Goal: Find specific page/section: Locate a particular part of the current website

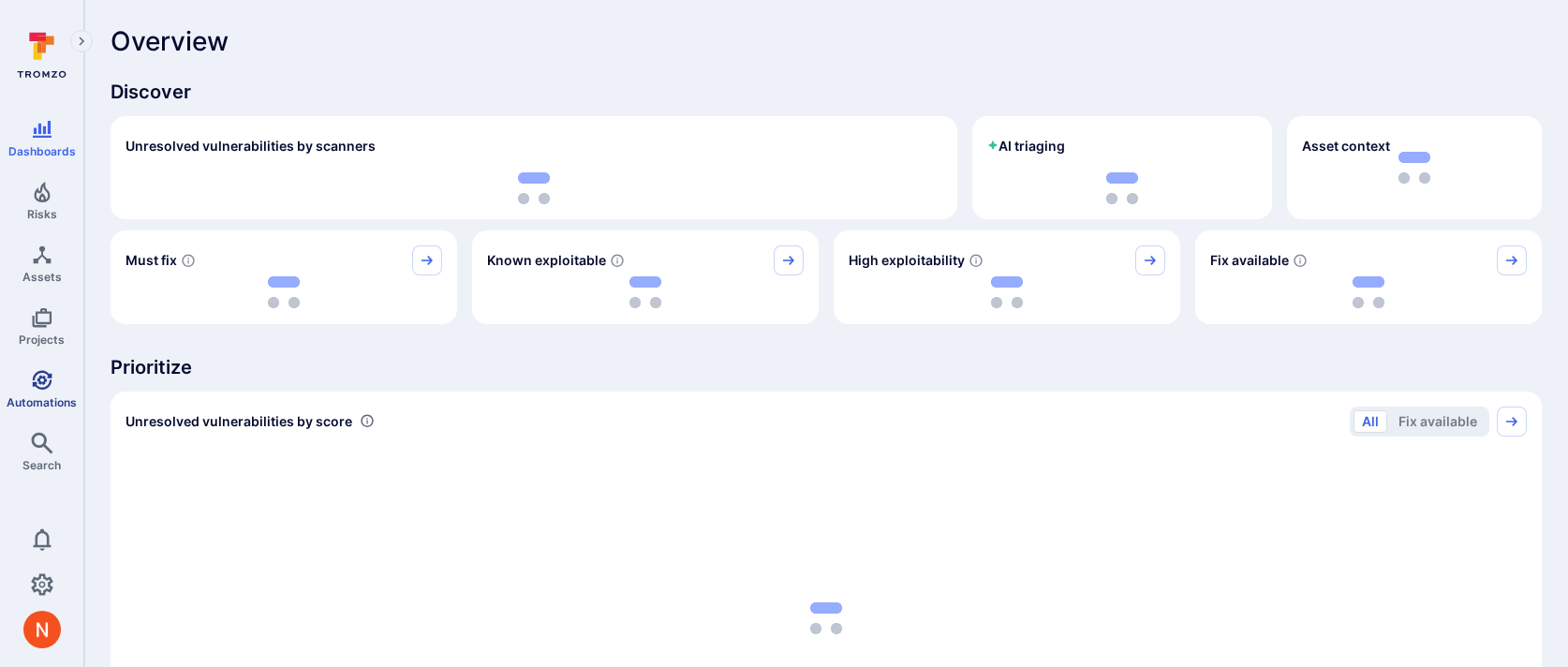
click at [34, 396] on span "Automations" at bounding box center [42, 403] width 70 height 14
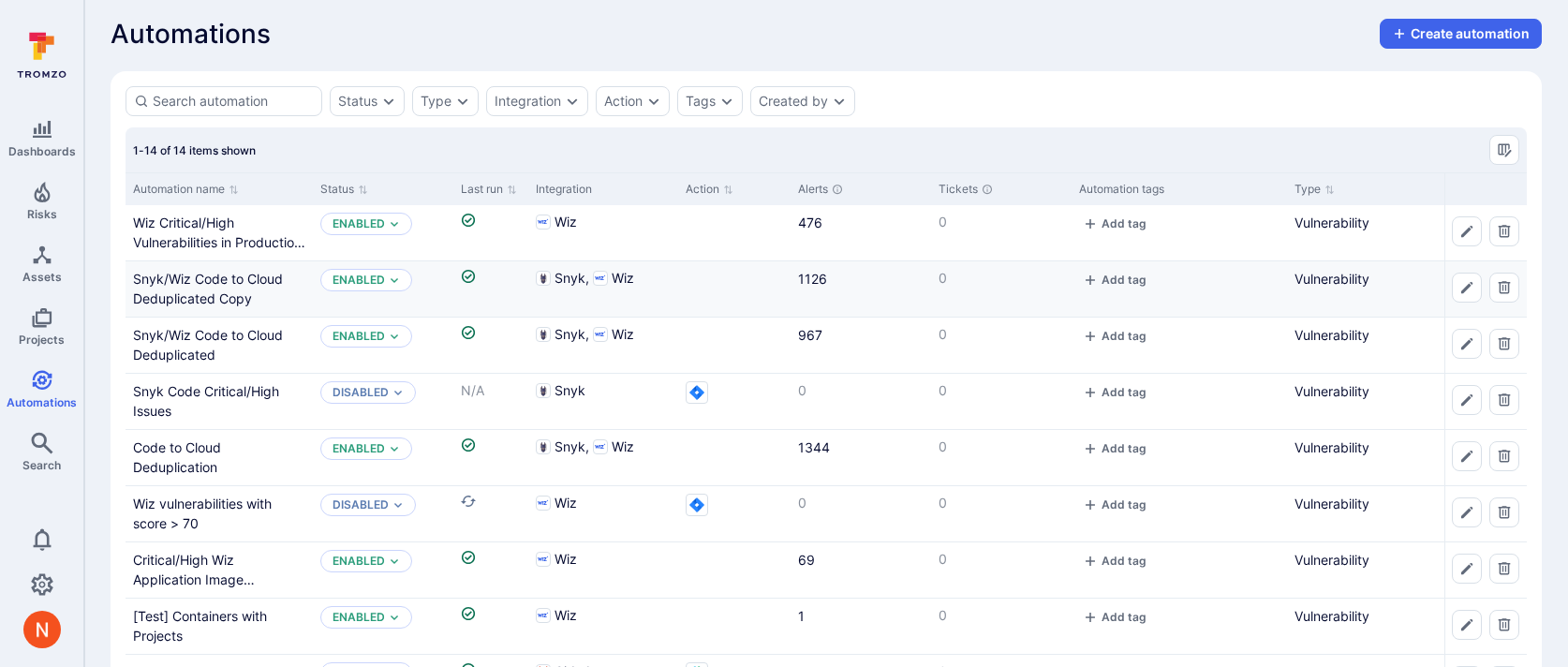
scroll to position [11, 0]
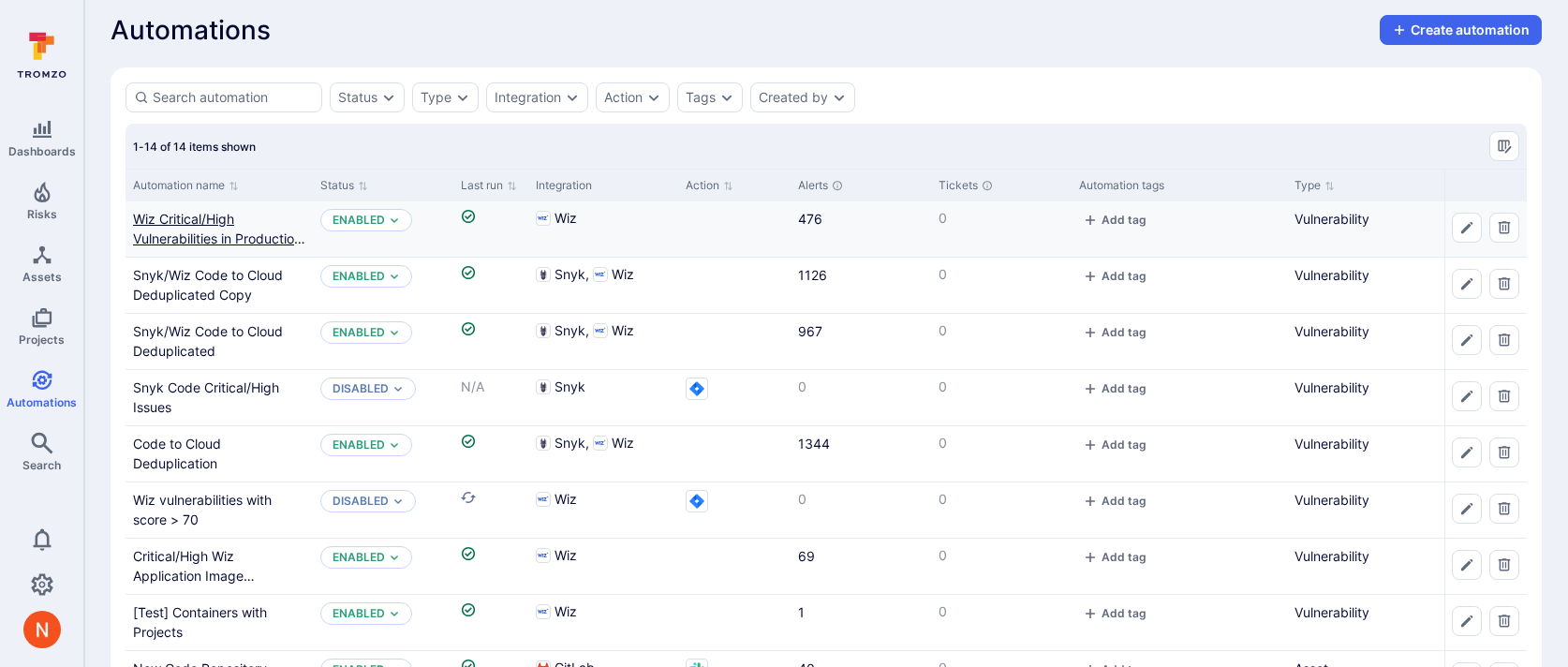
click at [190, 239] on link "Wiz Critical/High Vulnerabilities in Production by Container Image" at bounding box center [219, 238] width 172 height 55
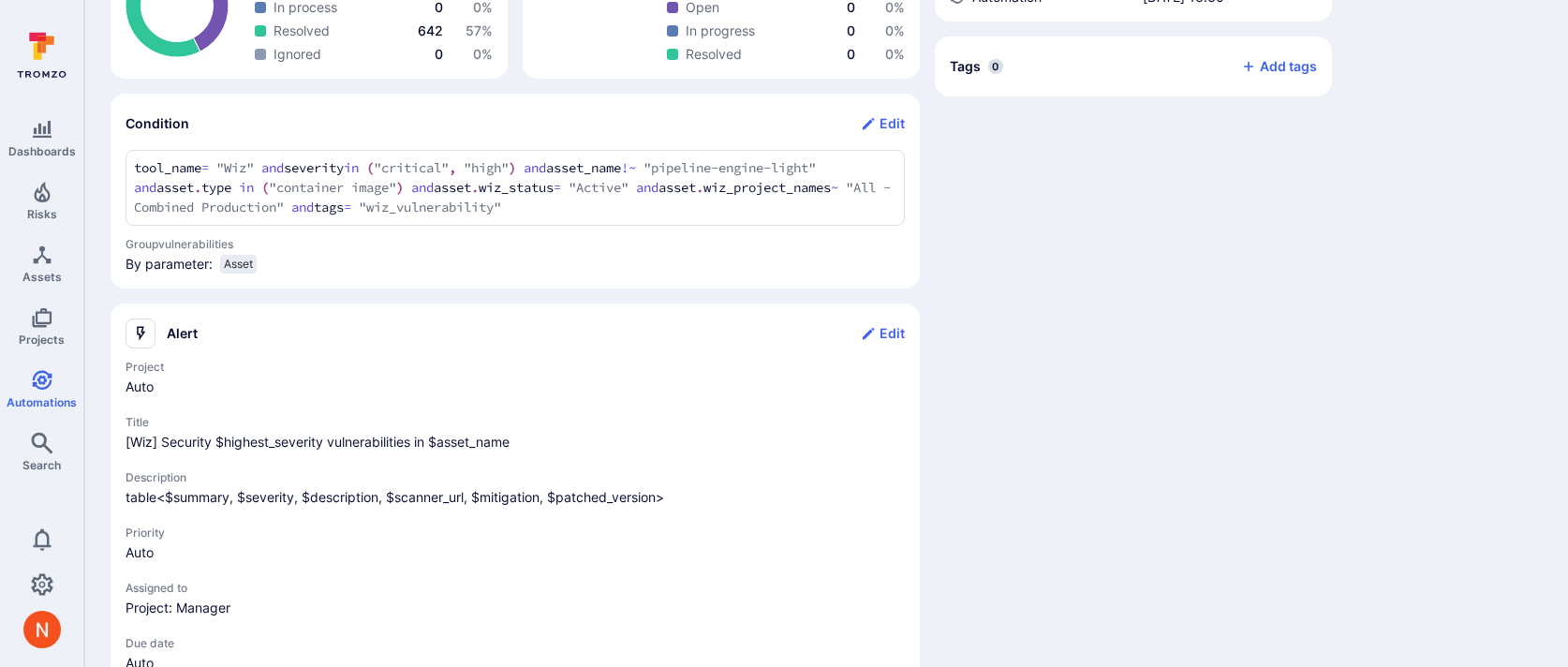
scroll to position [682, 0]
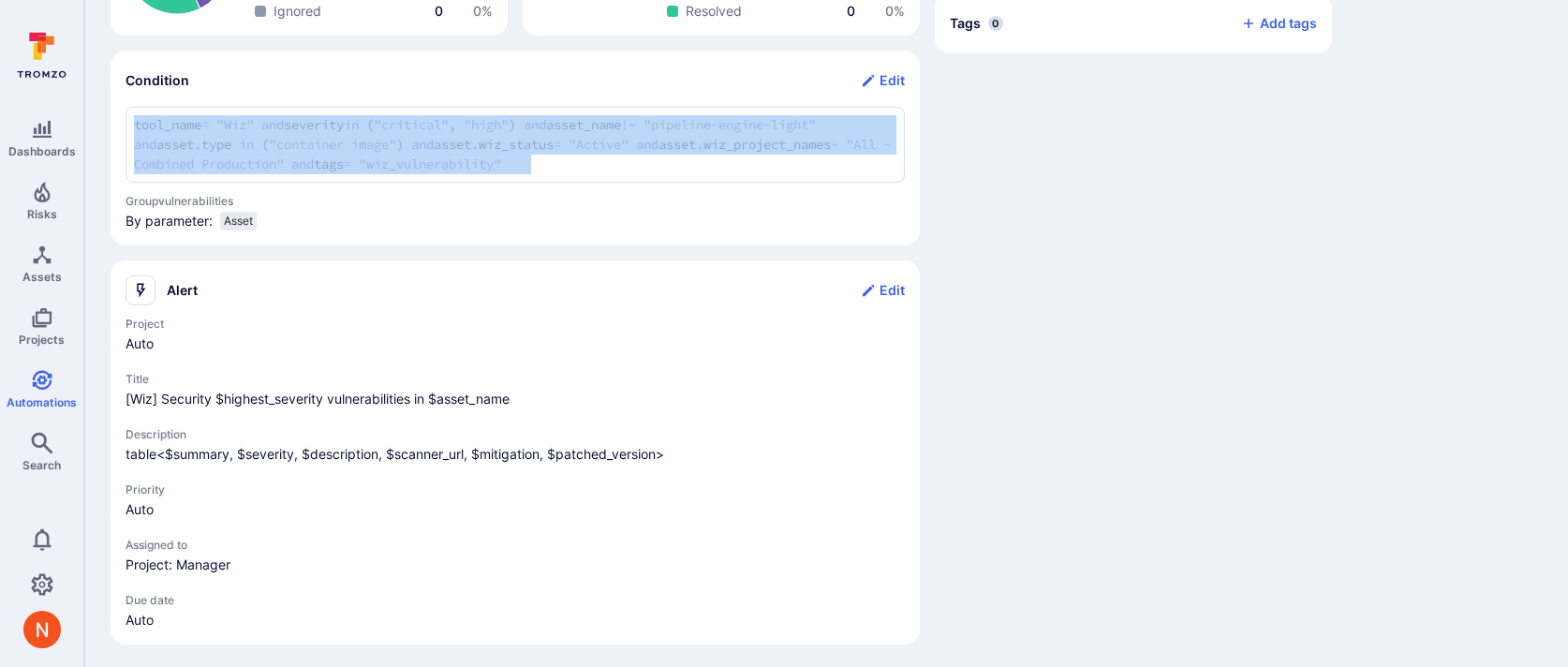
click at [637, 127] on div "tool_name = "Wiz" and severity in ("critical", "high") and asset_name !~ "pipel…" at bounding box center [516, 145] width 780 height 76
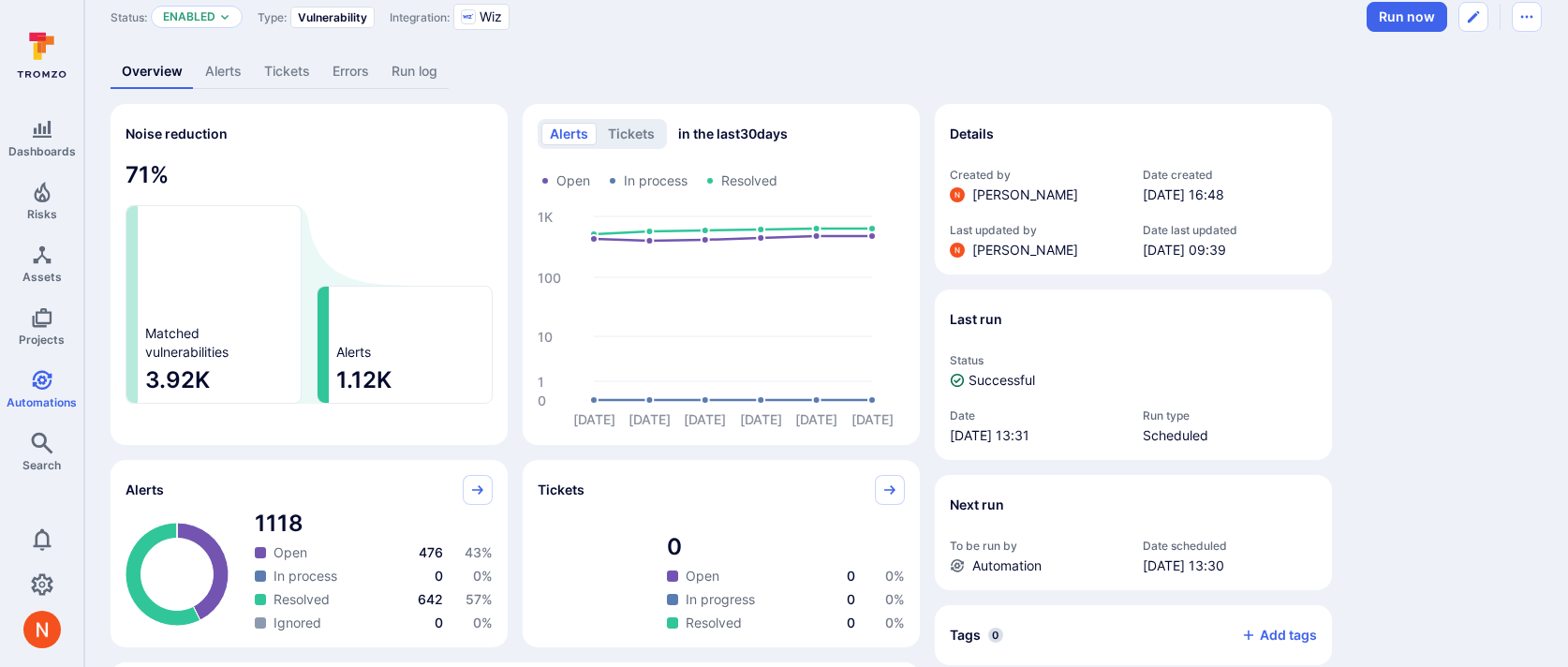
scroll to position [0, 0]
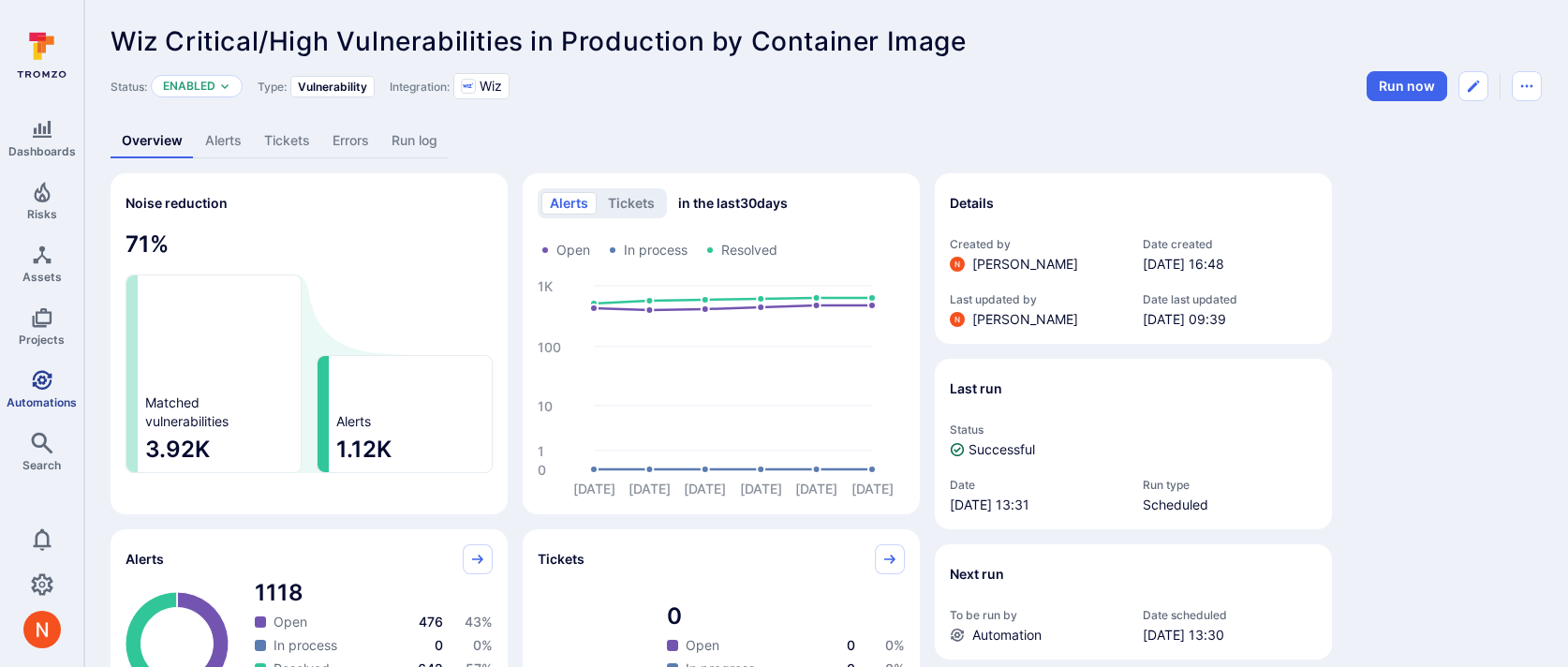
click at [17, 396] on span "Automations" at bounding box center [42, 403] width 70 height 14
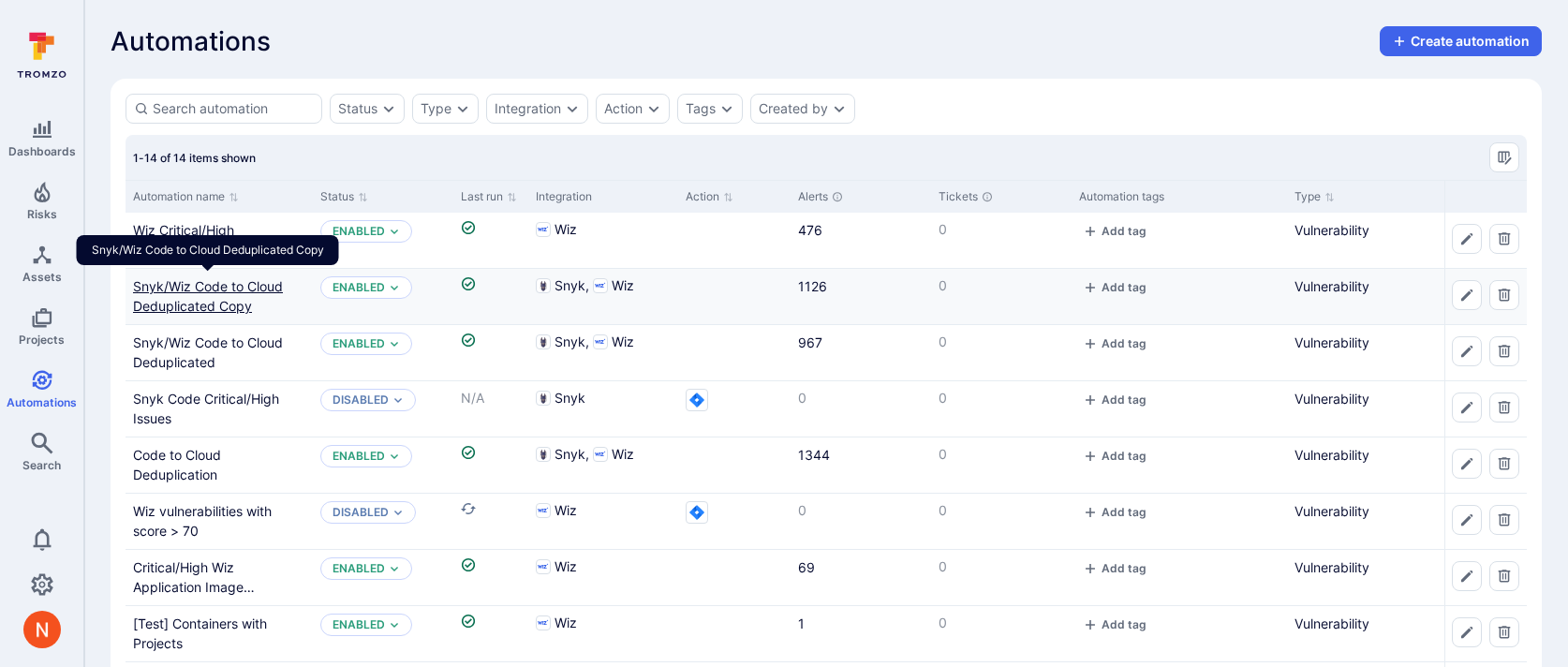
click at [208, 306] on link "Snyk/Wiz Code to Cloud Deduplicated Copy" at bounding box center [208, 296] width 150 height 36
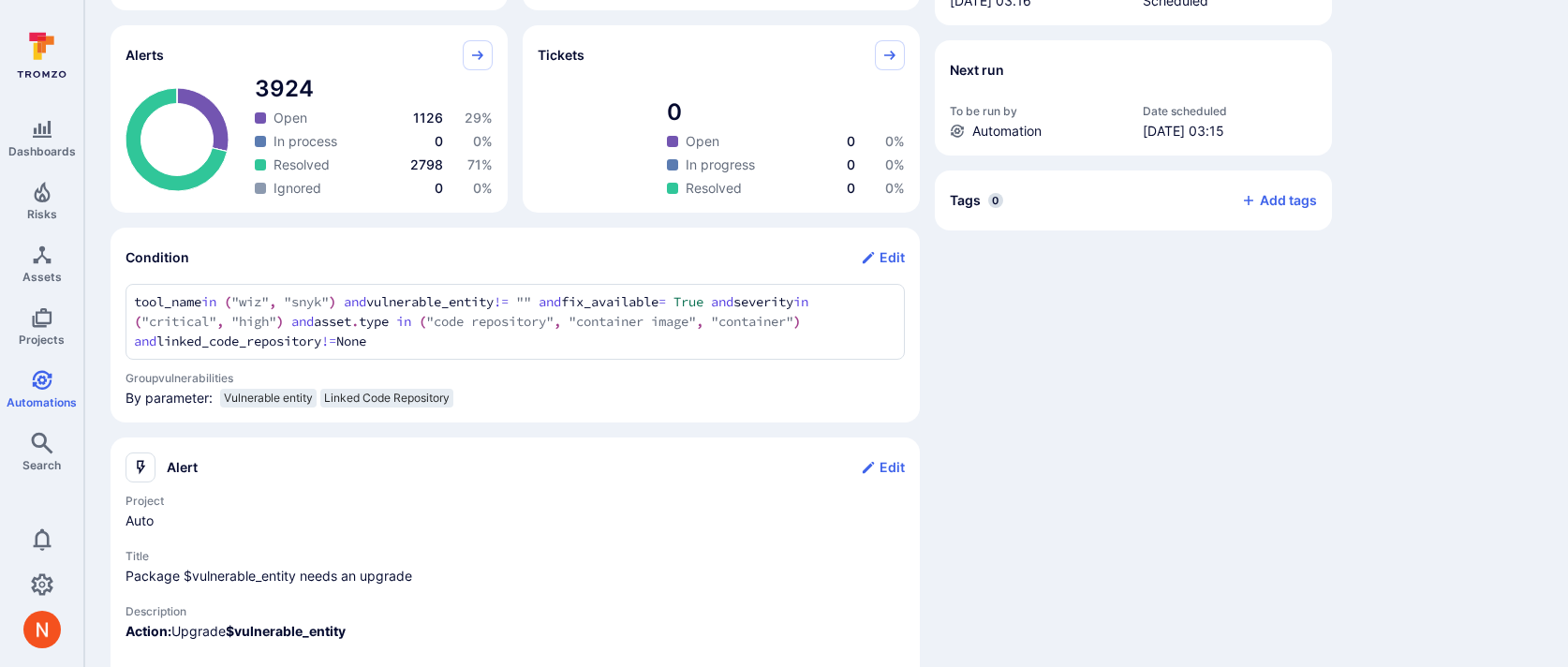
scroll to position [523, 0]
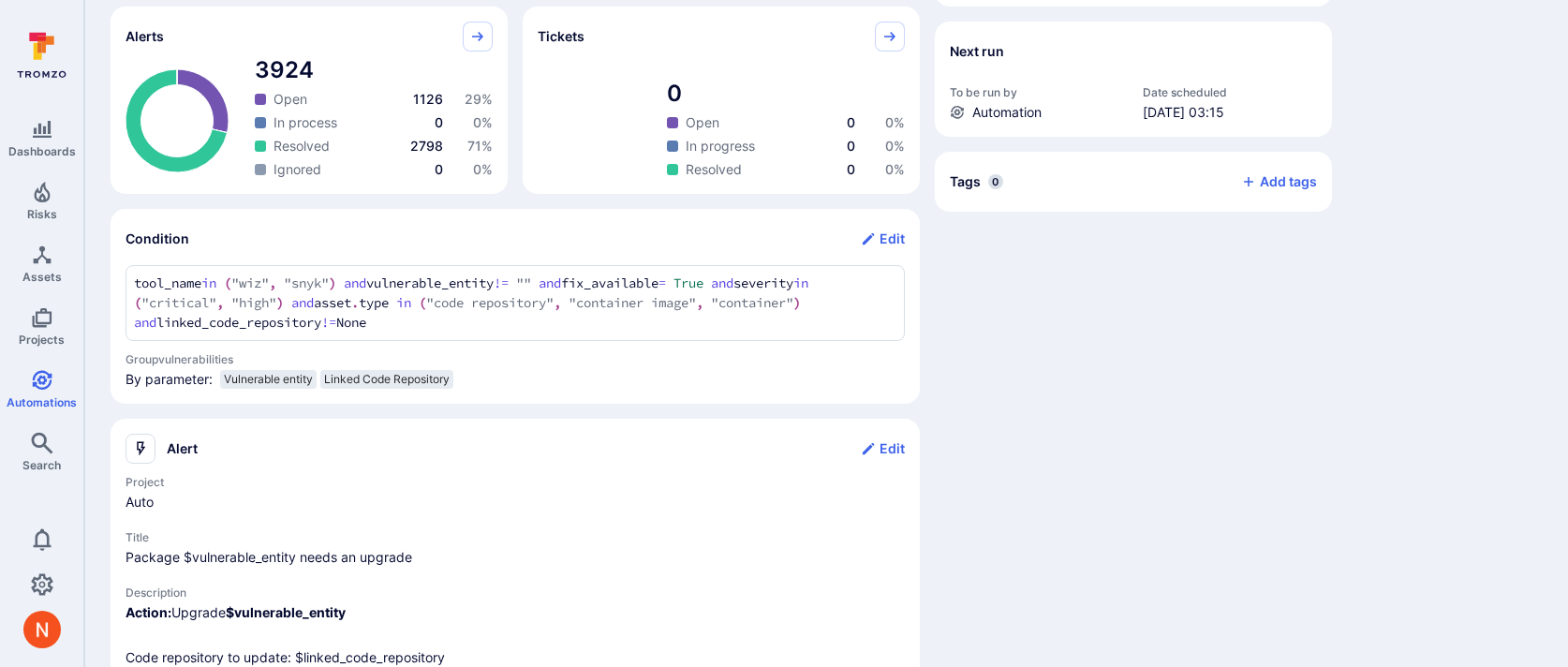
click at [124, 284] on section "Condition Edit tool_name in ("wiz", "snyk") and vulnerable_entity != "" and fix…" at bounding box center [516, 306] width 809 height 195
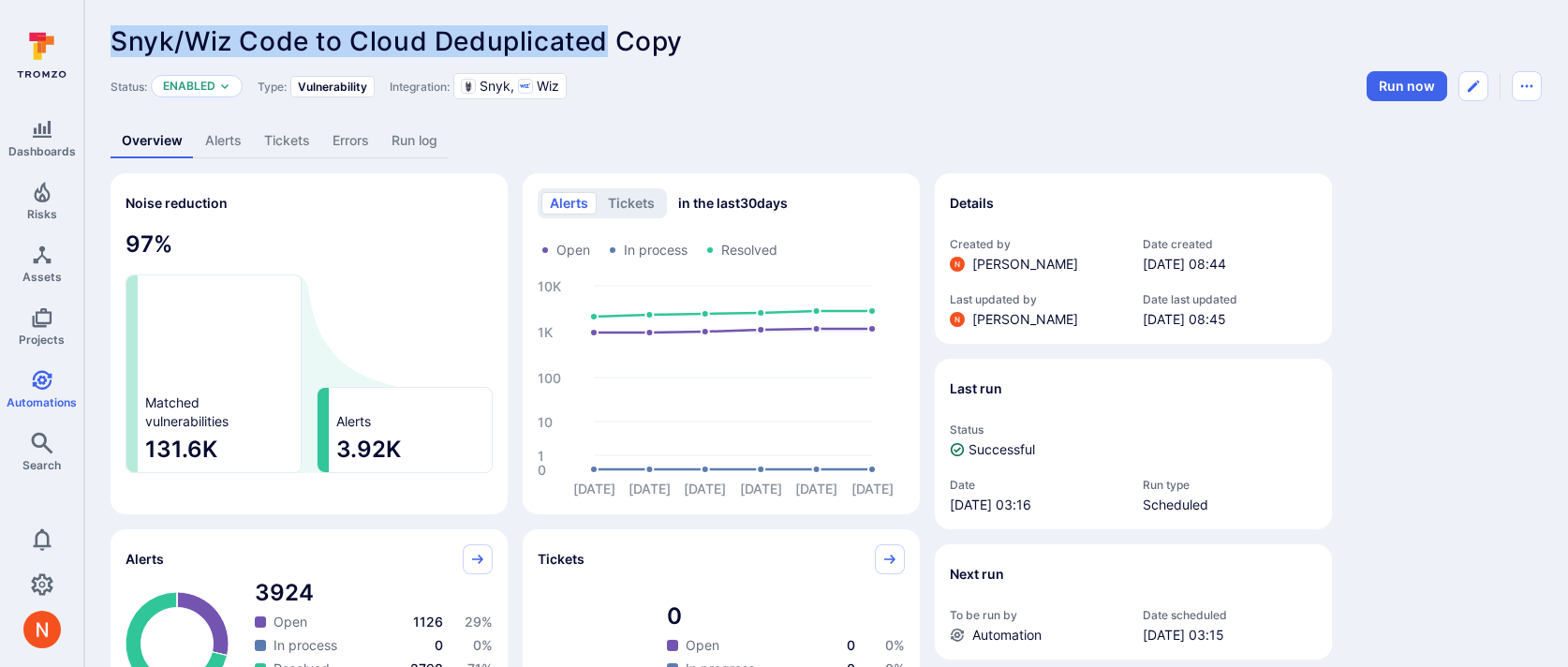
drag, startPoint x: 116, startPoint y: 39, endPoint x: 607, endPoint y: 32, distance: 491.0
click at [607, 32] on span "Snyk/Wiz Code to Cloud Deduplicated Copy" at bounding box center [397, 41] width 573 height 32
copy span "Snyk/Wiz Code to Cloud Deduplicated"
